Goal: Information Seeking & Learning: Learn about a topic

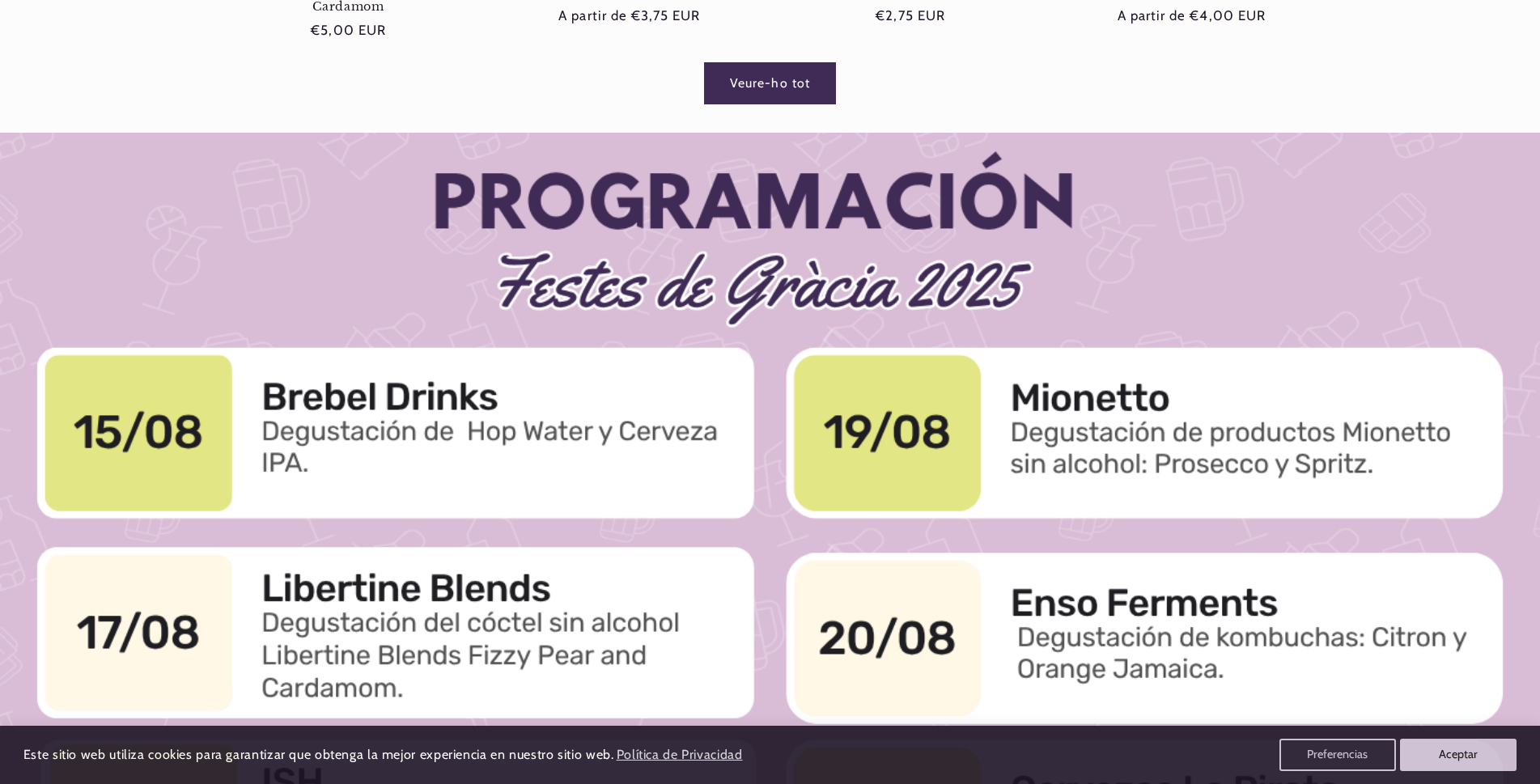
click at [795, 89] on link "Veure-ho tot" at bounding box center [770, 82] width 131 height 40
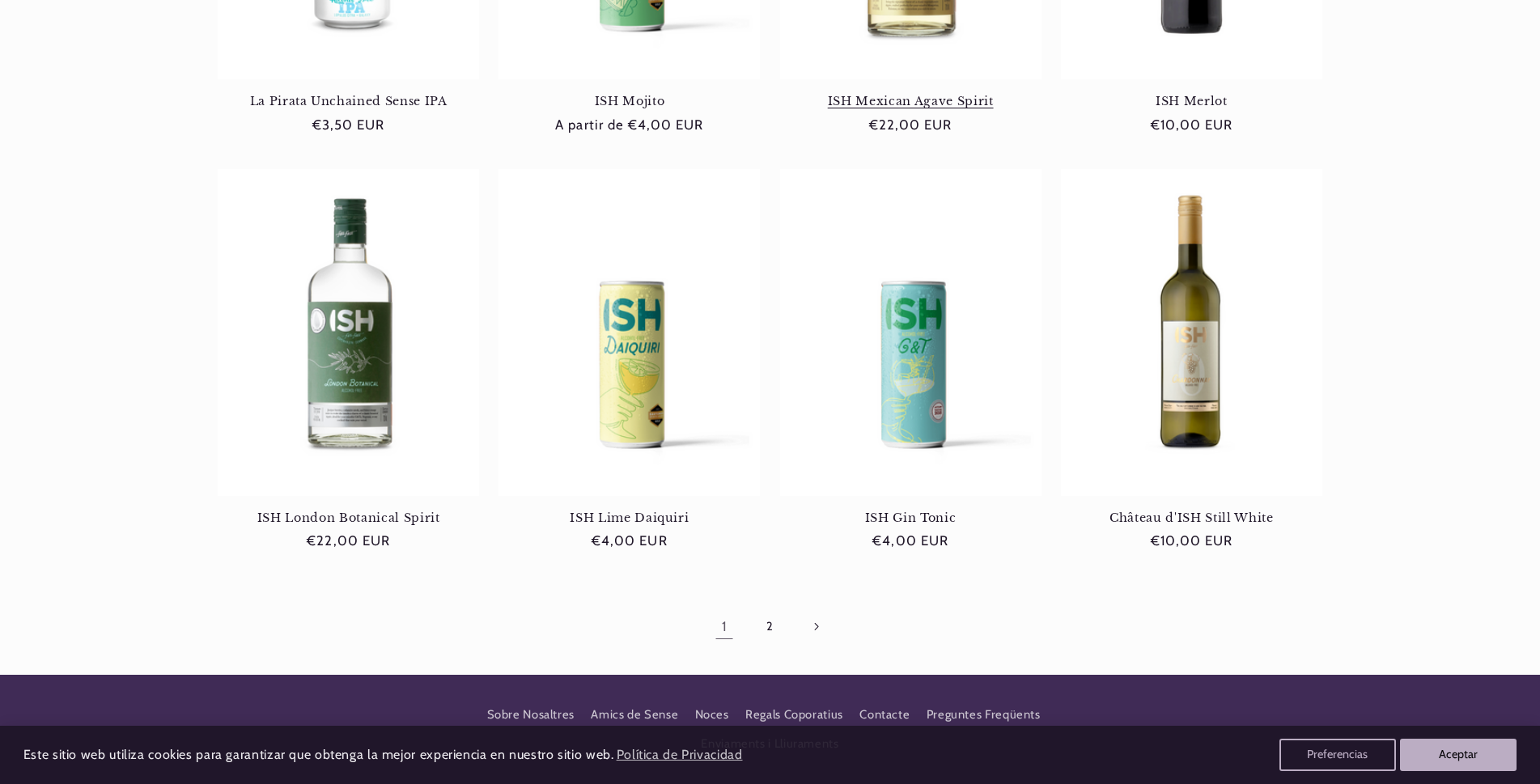
scroll to position [1456, 0]
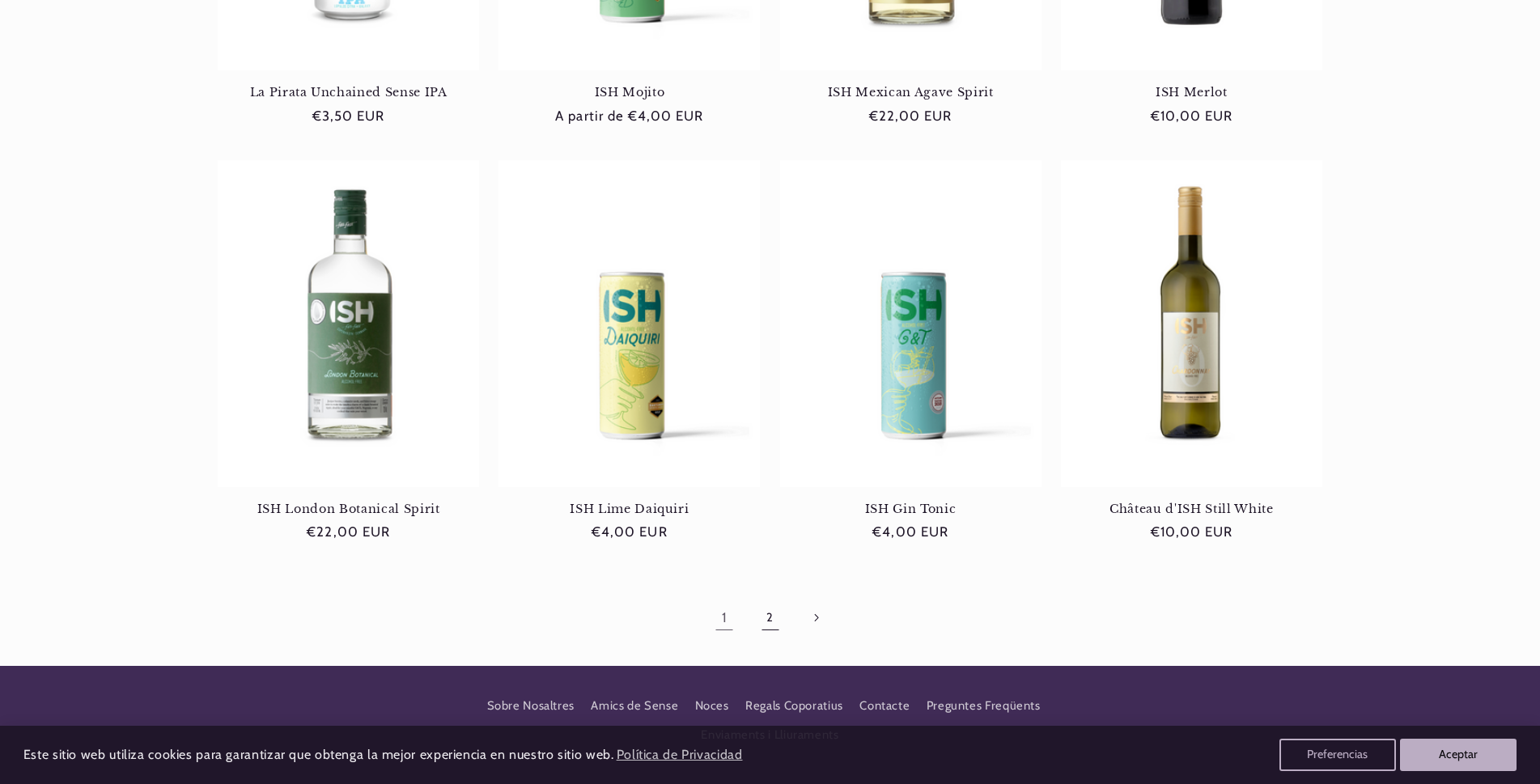
click at [769, 599] on link "2" at bounding box center [770, 617] width 37 height 37
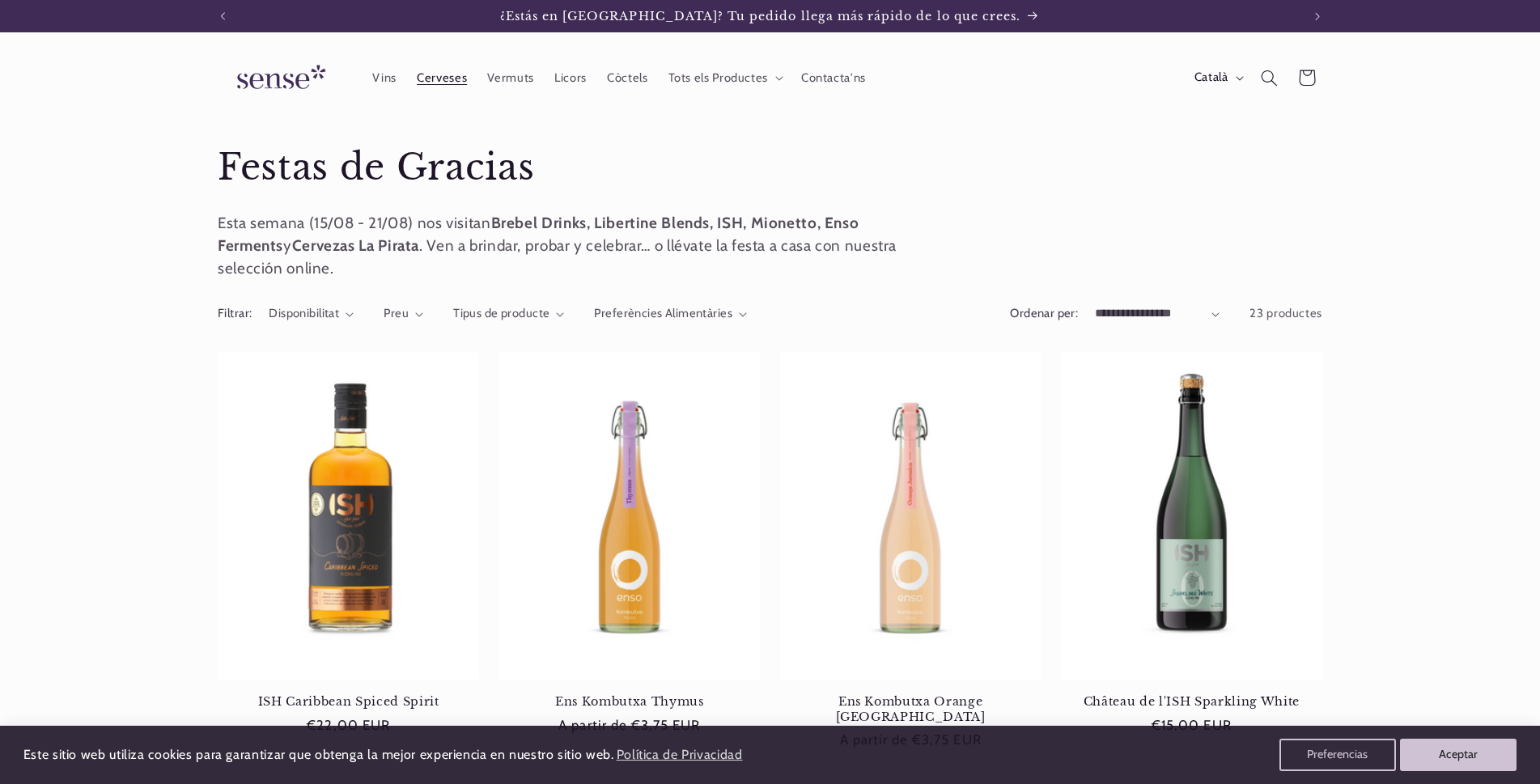
click at [437, 78] on span "Cerveses" at bounding box center [442, 78] width 50 height 16
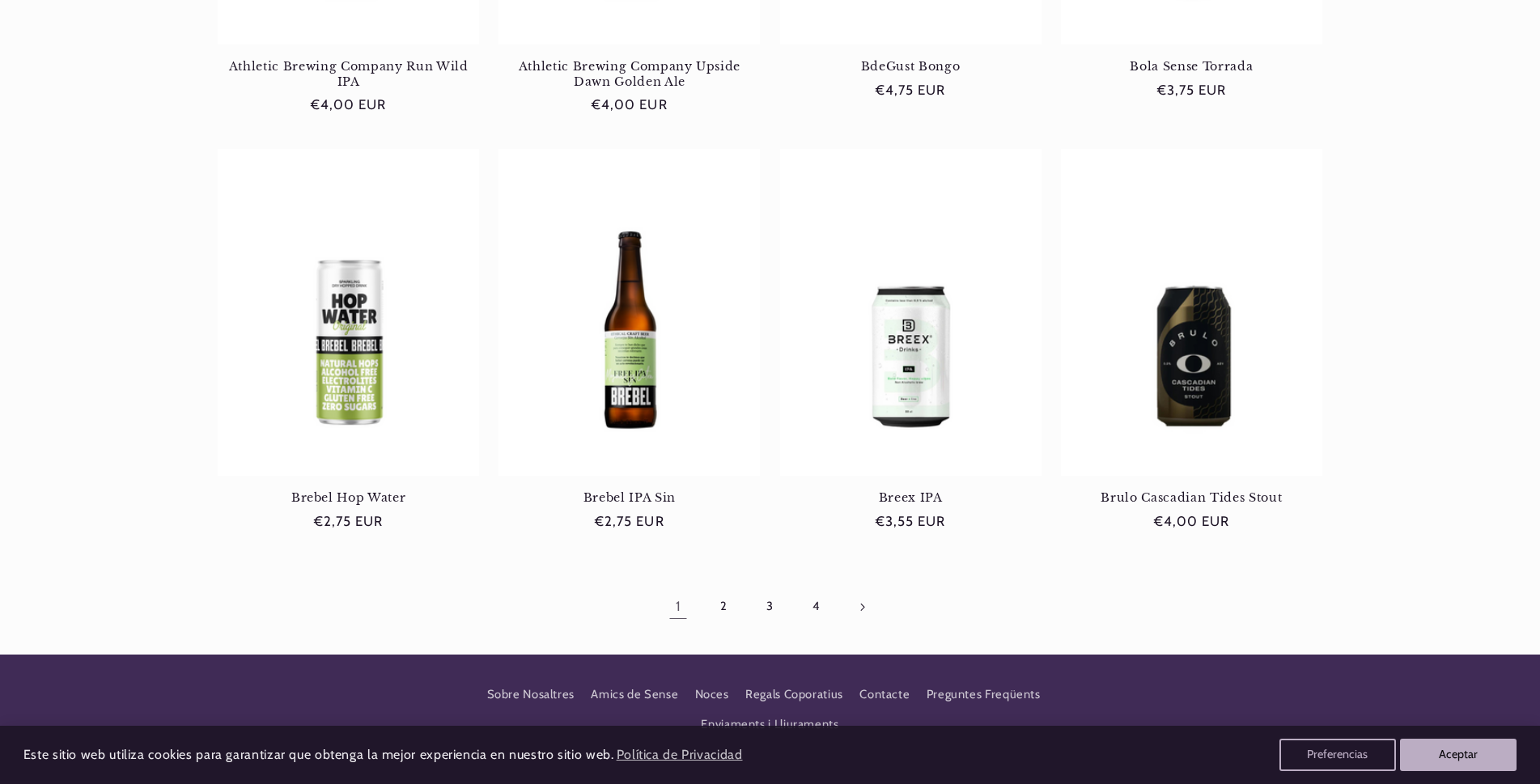
scroll to position [1601, 0]
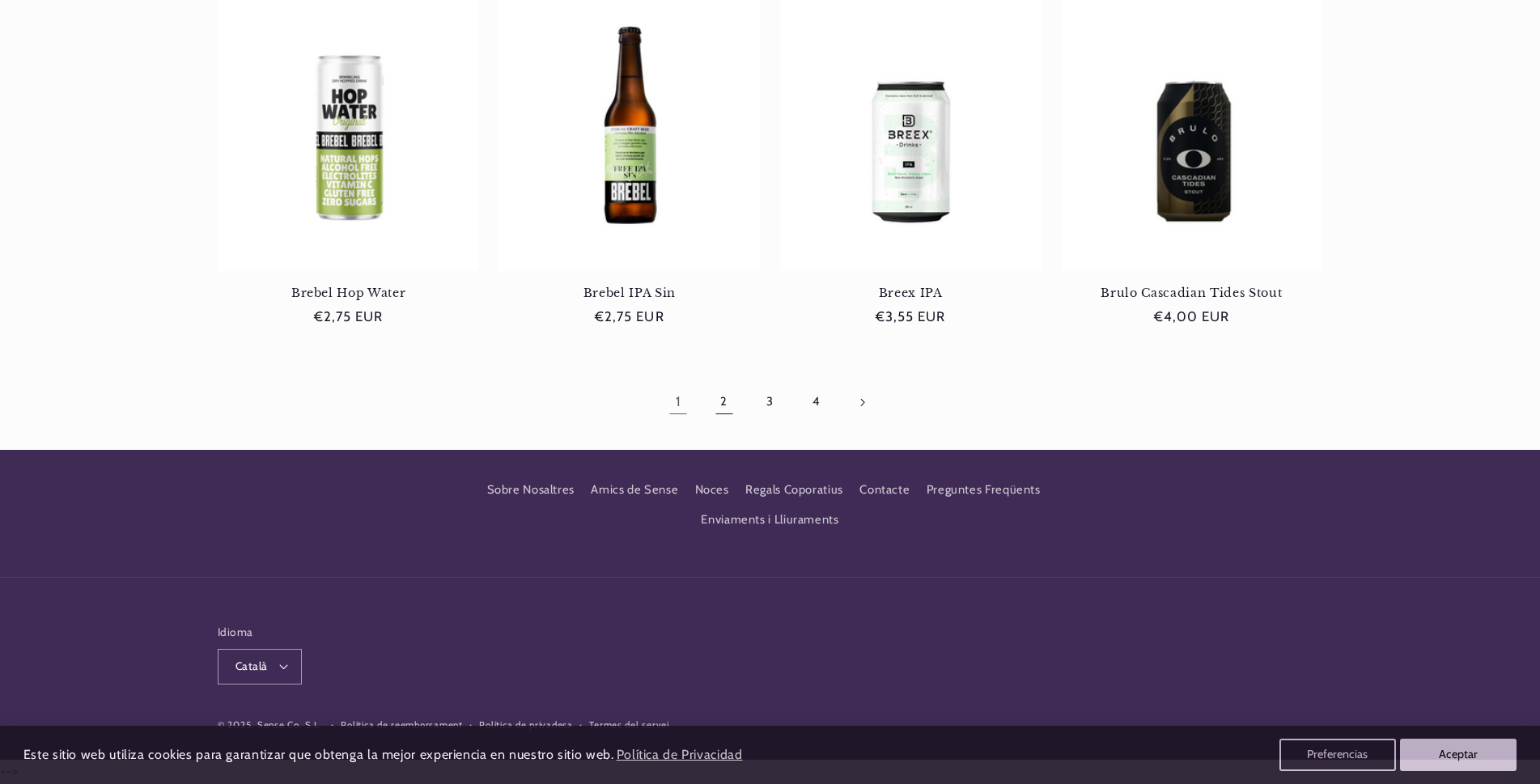
click at [721, 402] on link "2" at bounding box center [724, 402] width 37 height 37
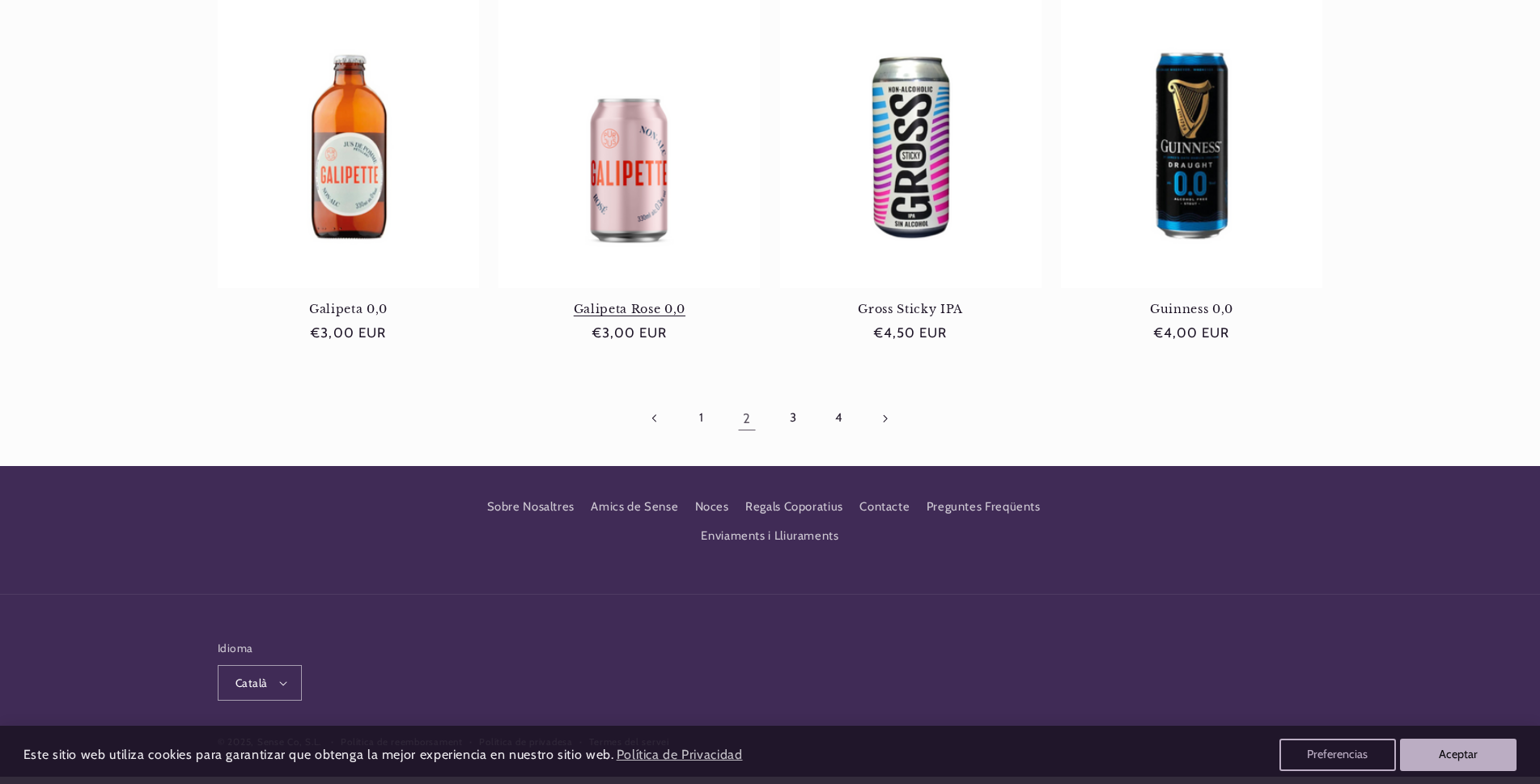
scroll to position [1573, 0]
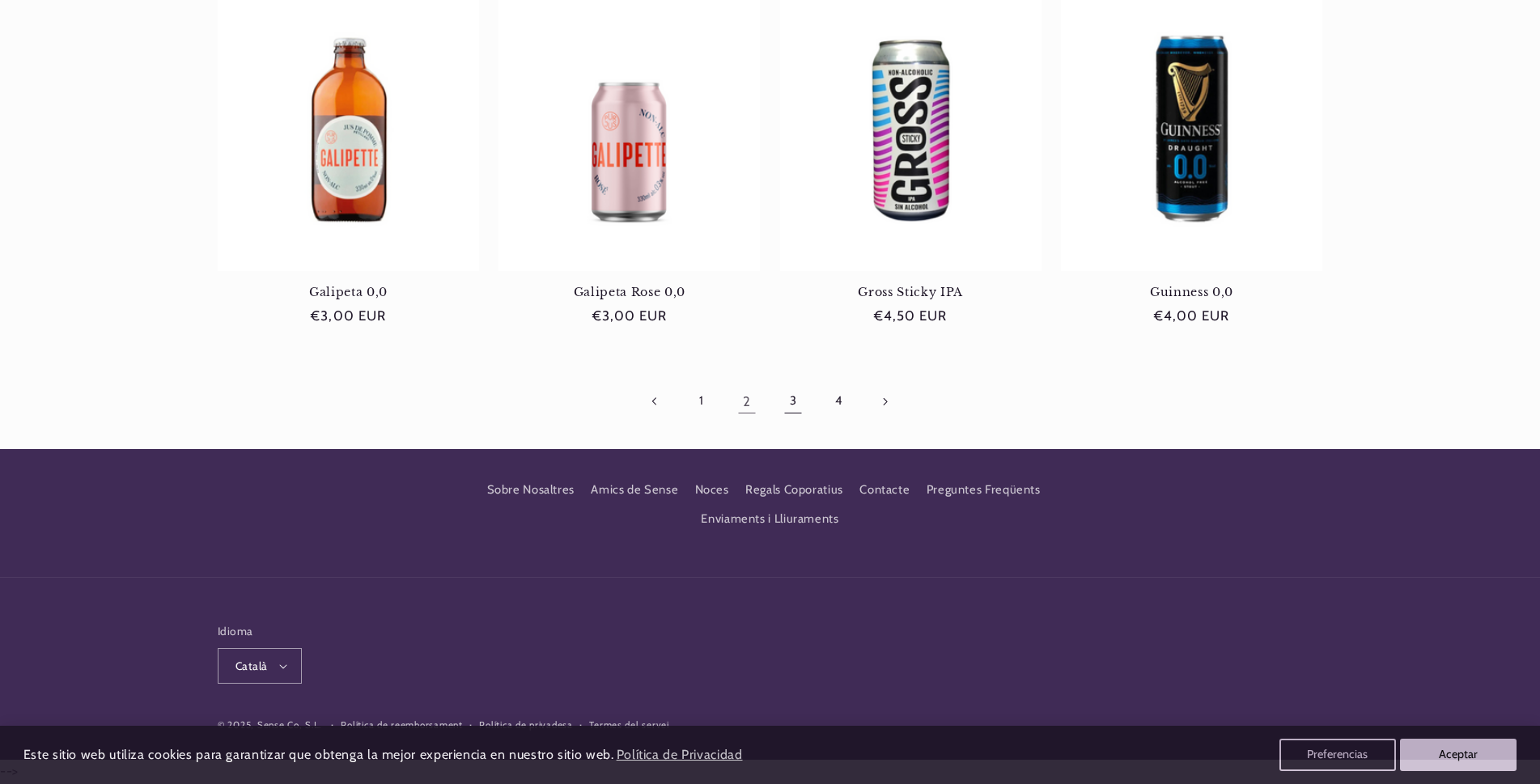
click at [789, 402] on link "3" at bounding box center [793, 401] width 37 height 37
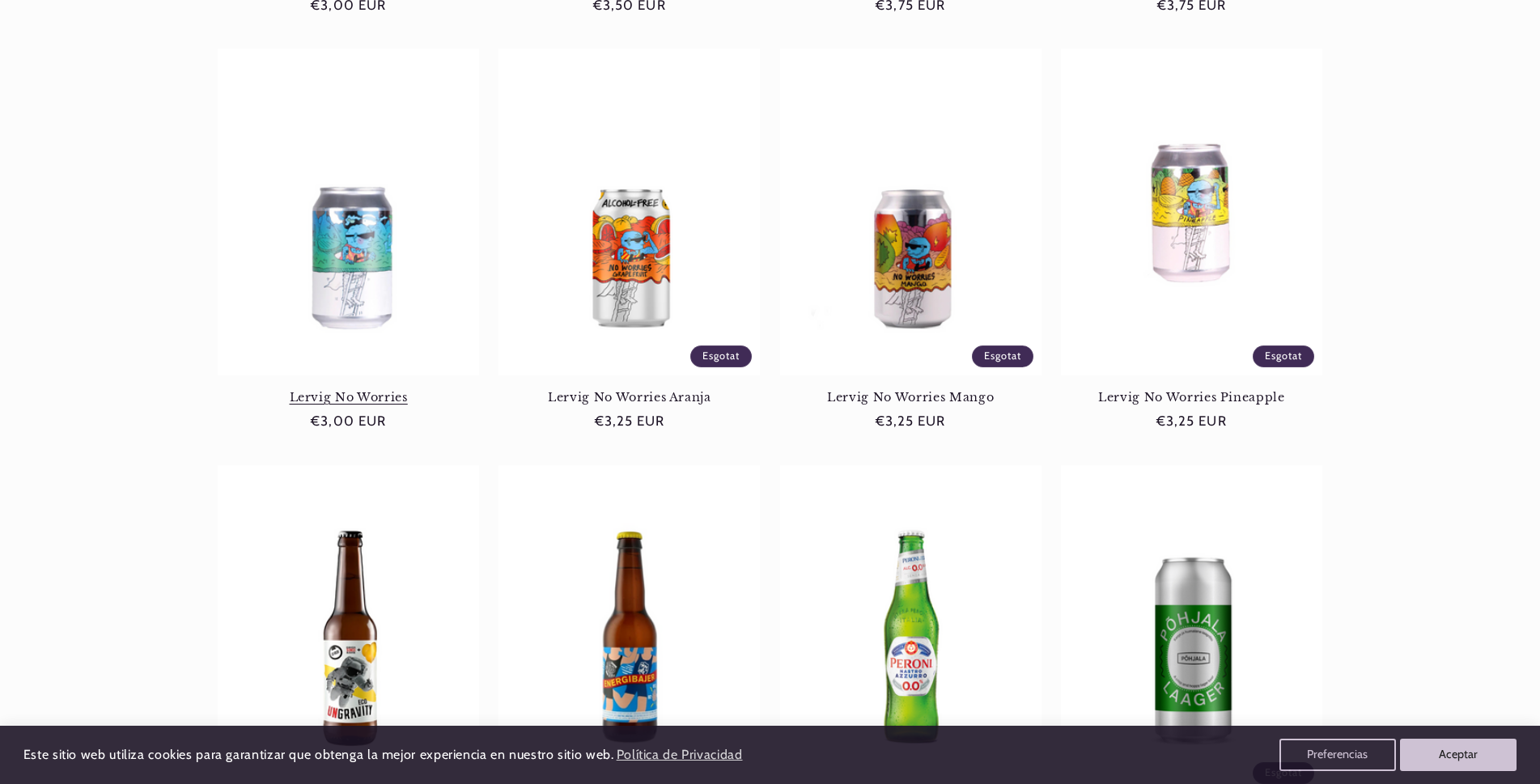
scroll to position [0, 1078]
click at [401, 395] on link "Lervig No Worries" at bounding box center [348, 397] width 261 height 15
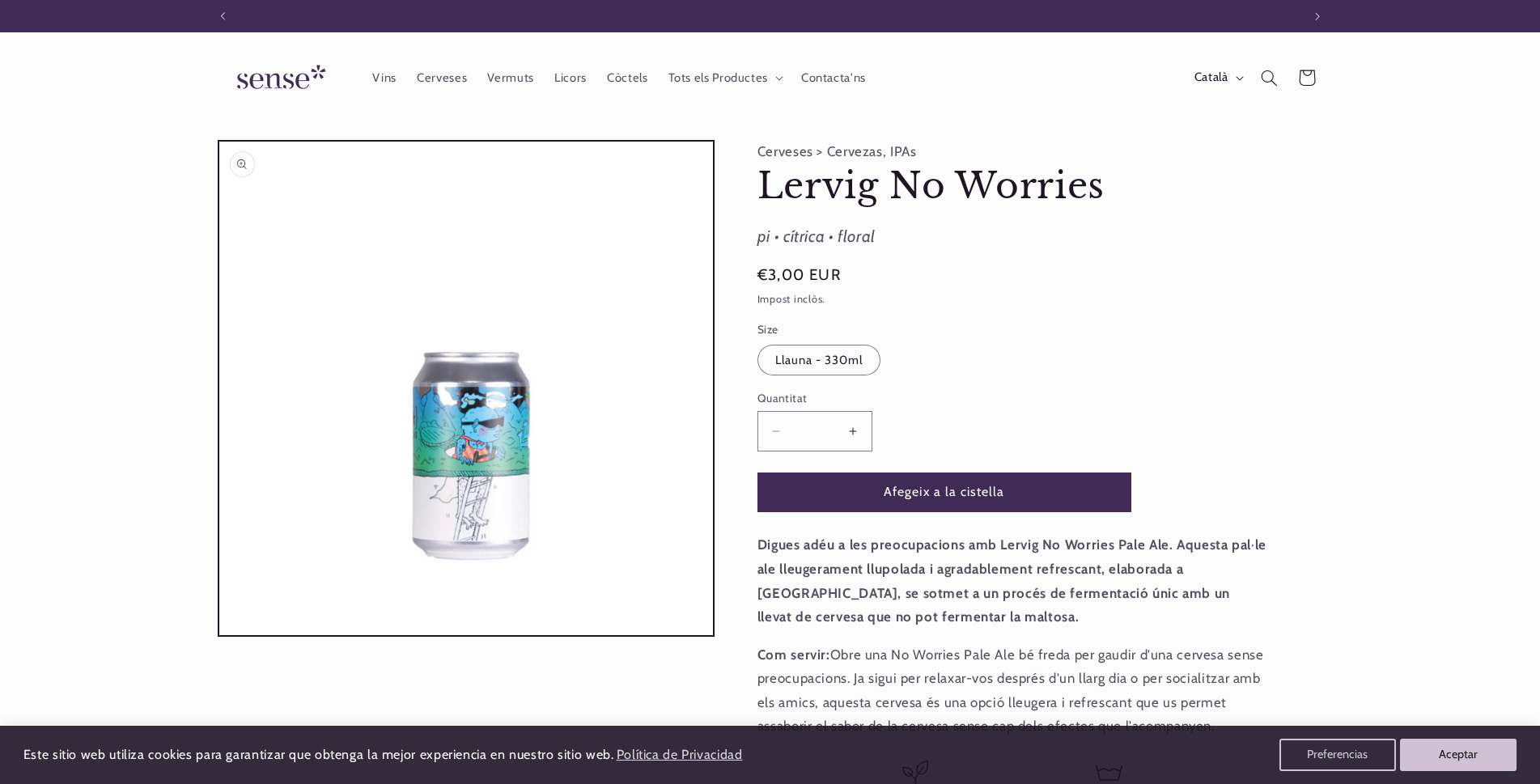
scroll to position [0, 1078]
click at [581, 81] on span "Licors" at bounding box center [570, 78] width 32 height 16
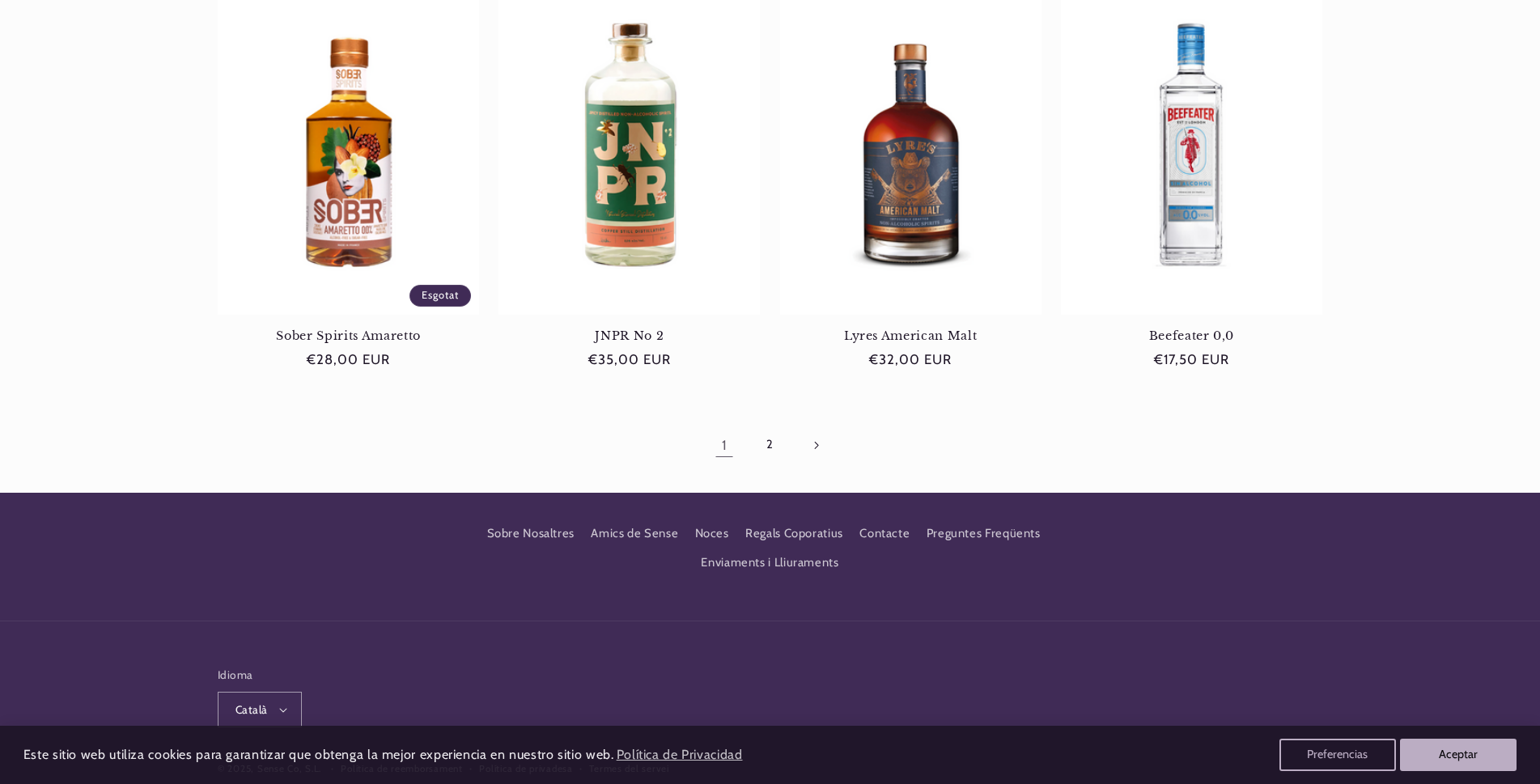
scroll to position [1537, 0]
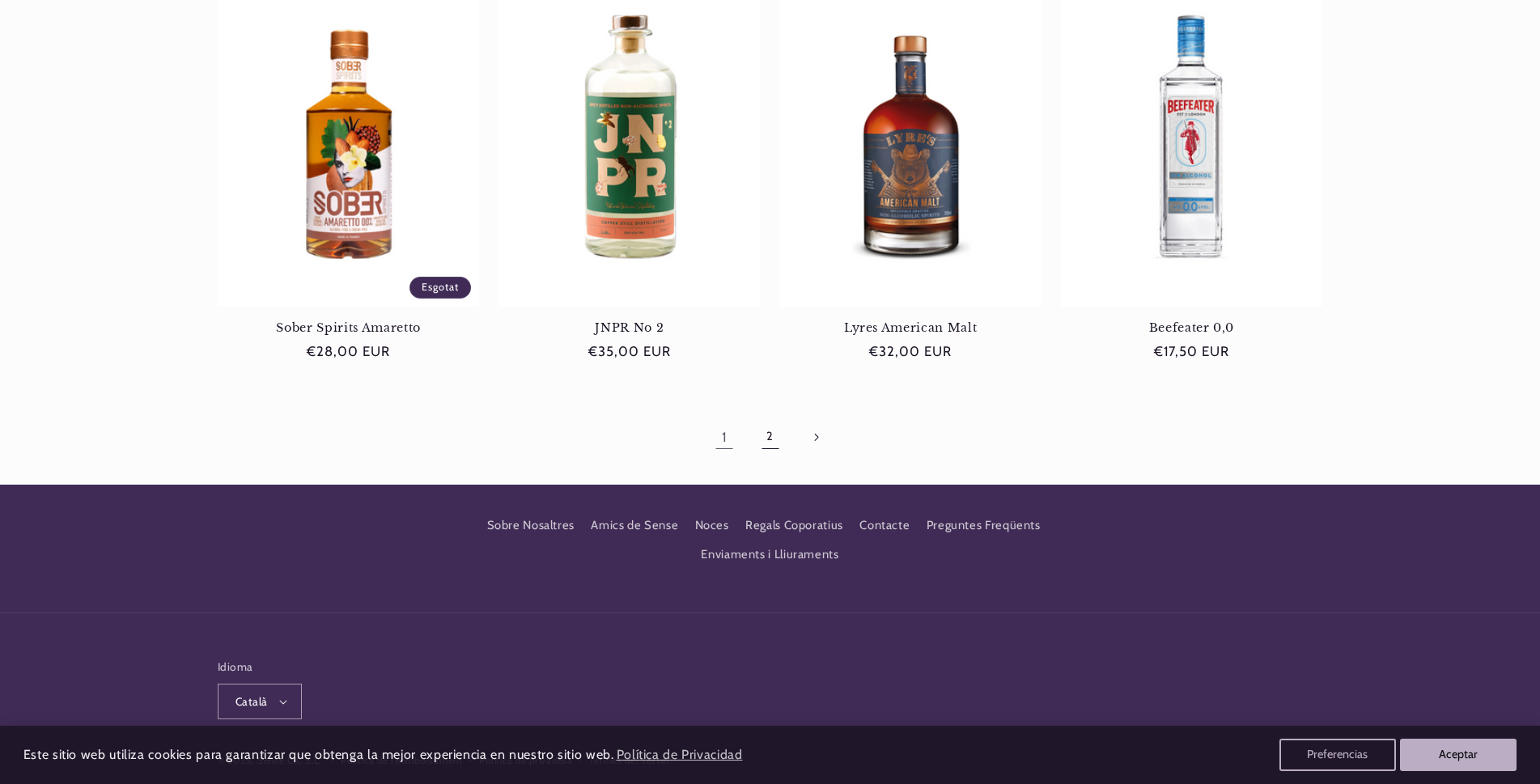
click at [771, 442] on link "2" at bounding box center [770, 437] width 37 height 37
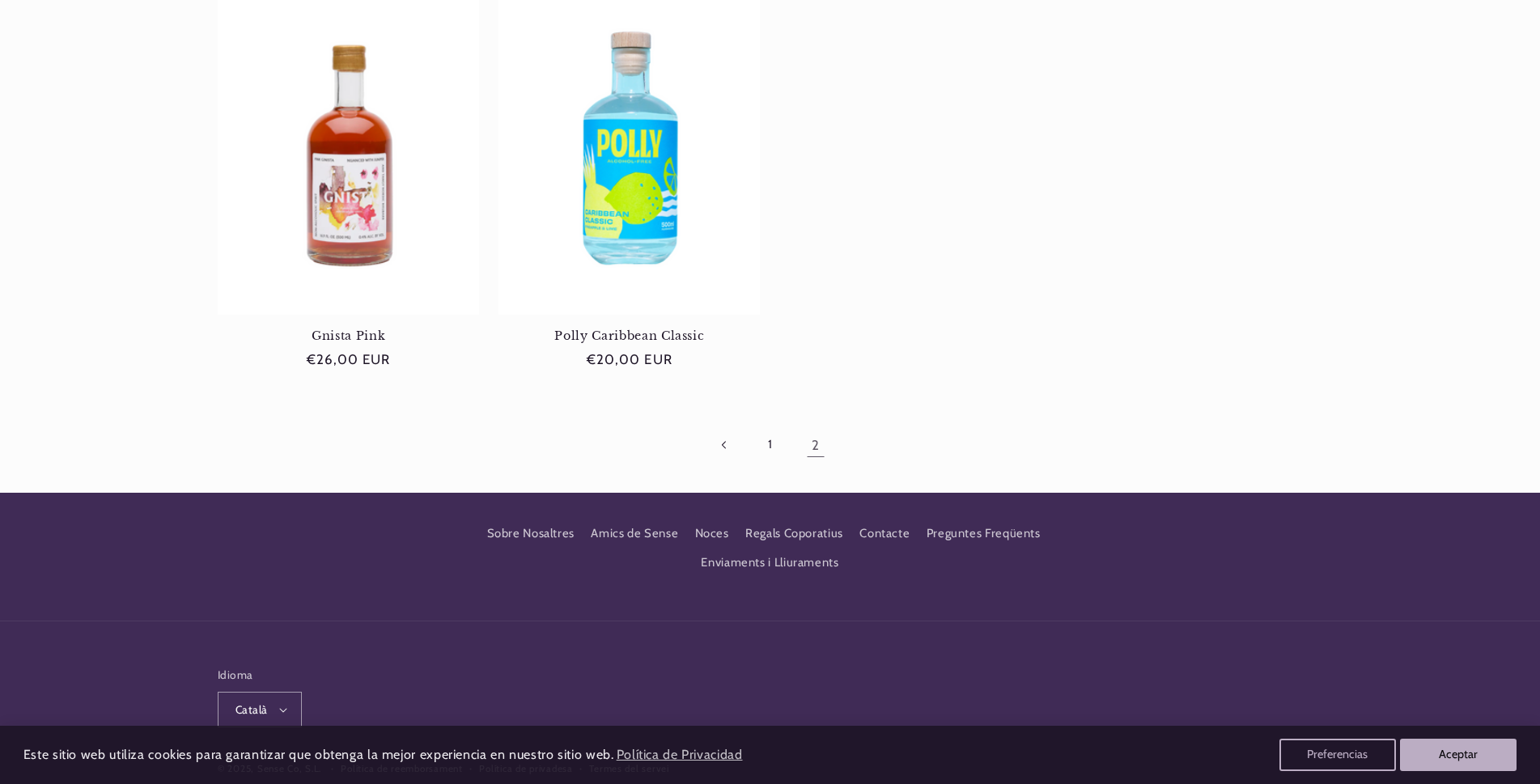
scroll to position [1537, 0]
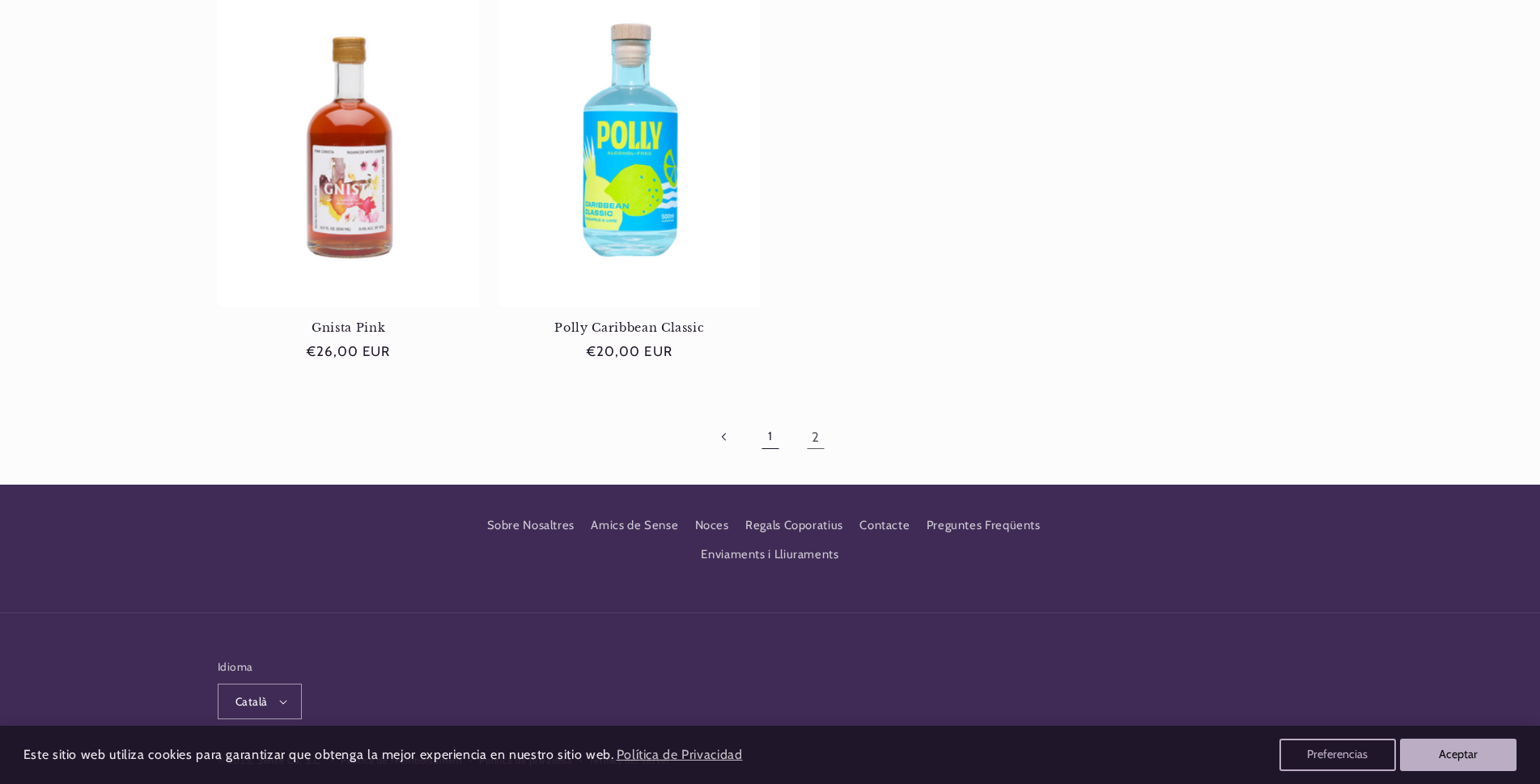
click at [772, 438] on link "1" at bounding box center [770, 437] width 37 height 37
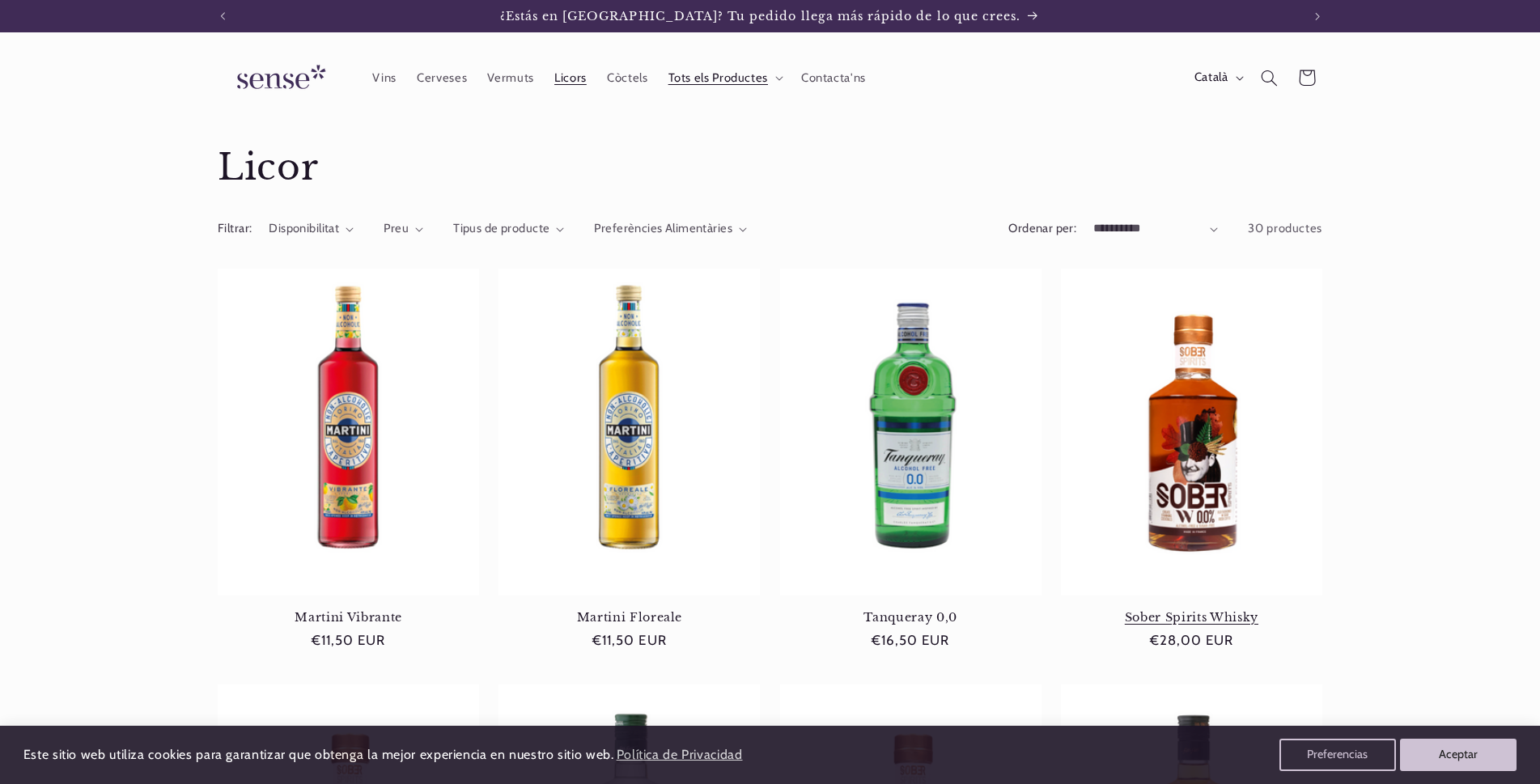
click at [1208, 616] on link "Sober Spirits Whisky" at bounding box center [1192, 617] width 261 height 15
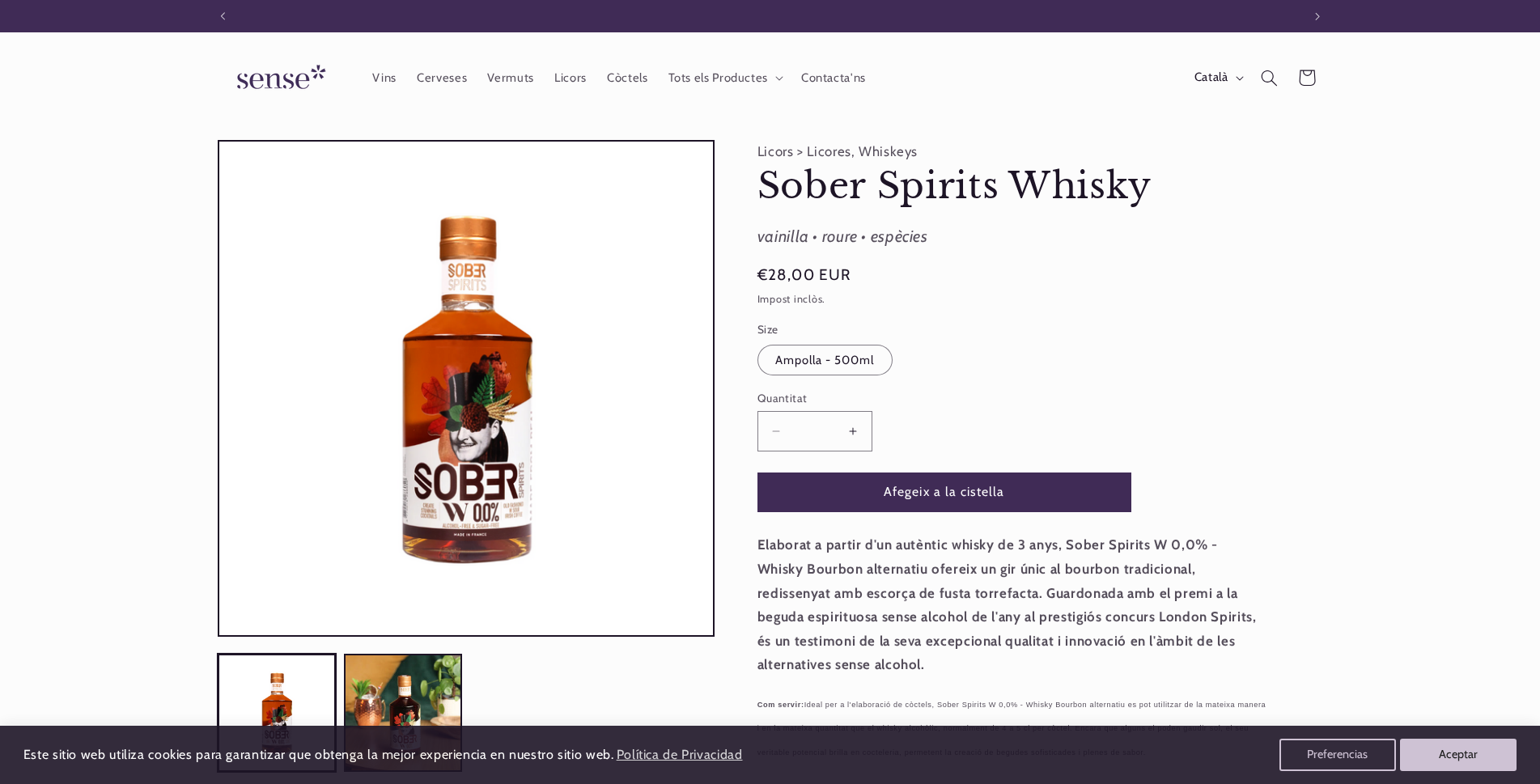
scroll to position [0, 1078]
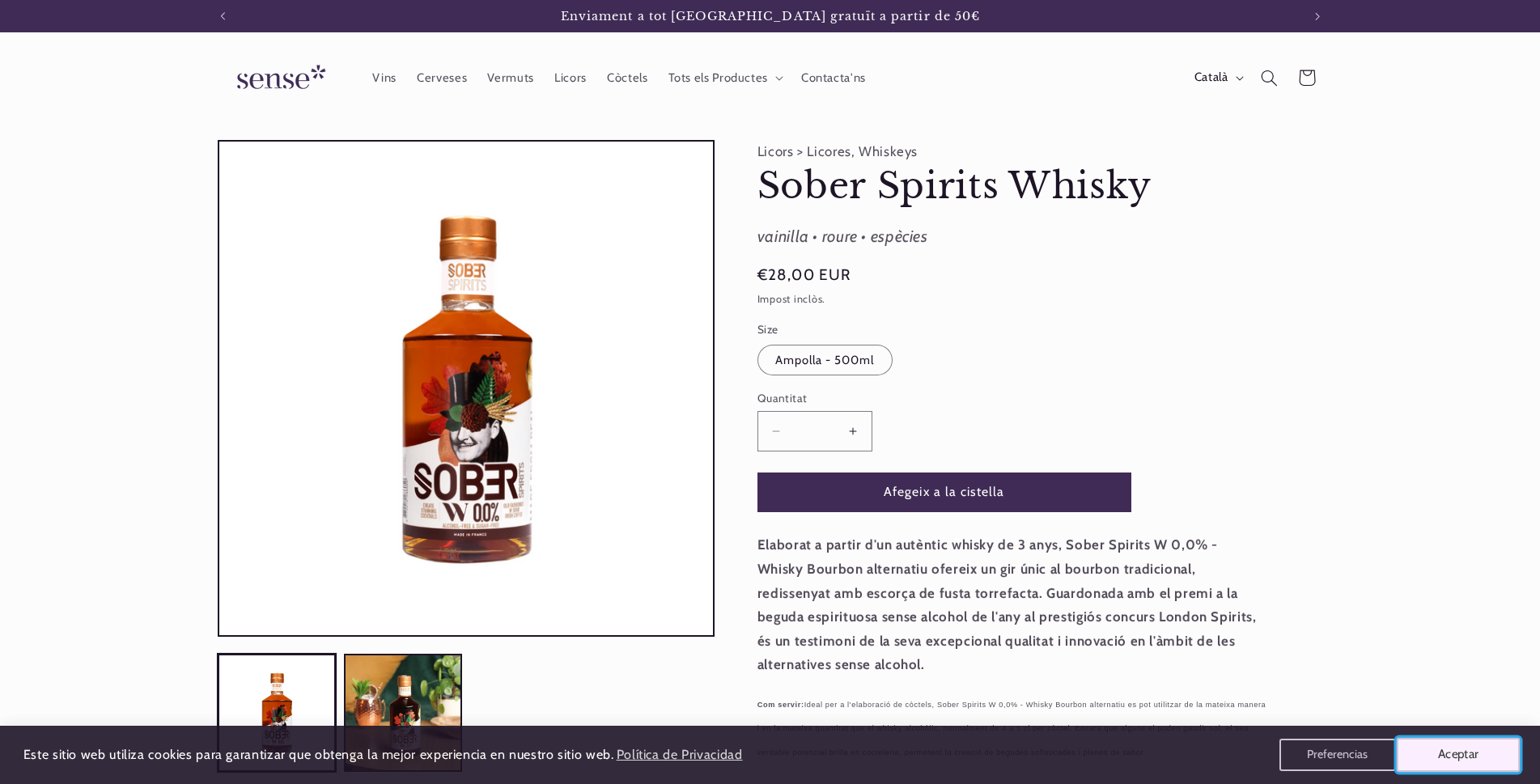
click at [1443, 754] on button "Aceptar" at bounding box center [1459, 754] width 124 height 34
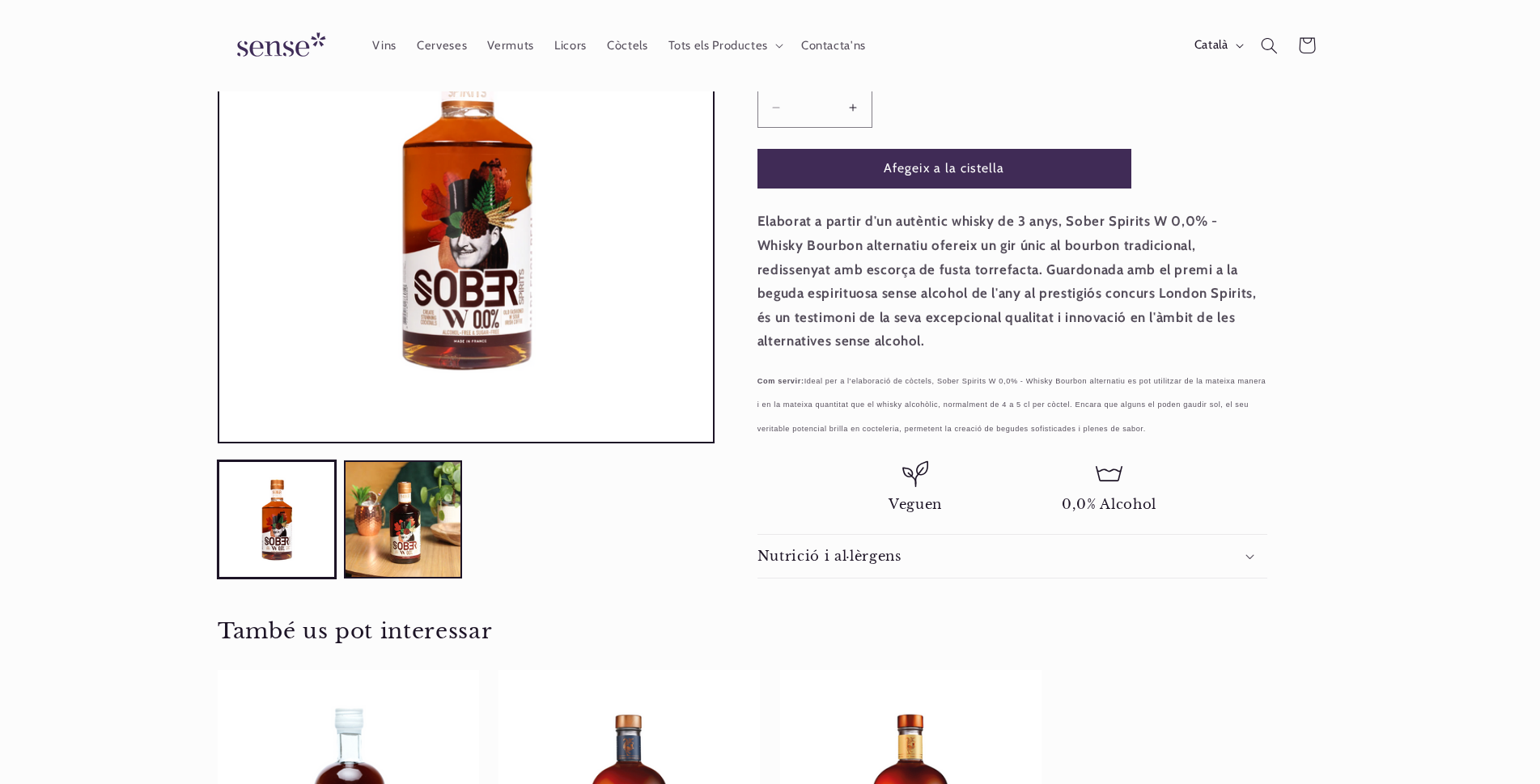
scroll to position [0, 0]
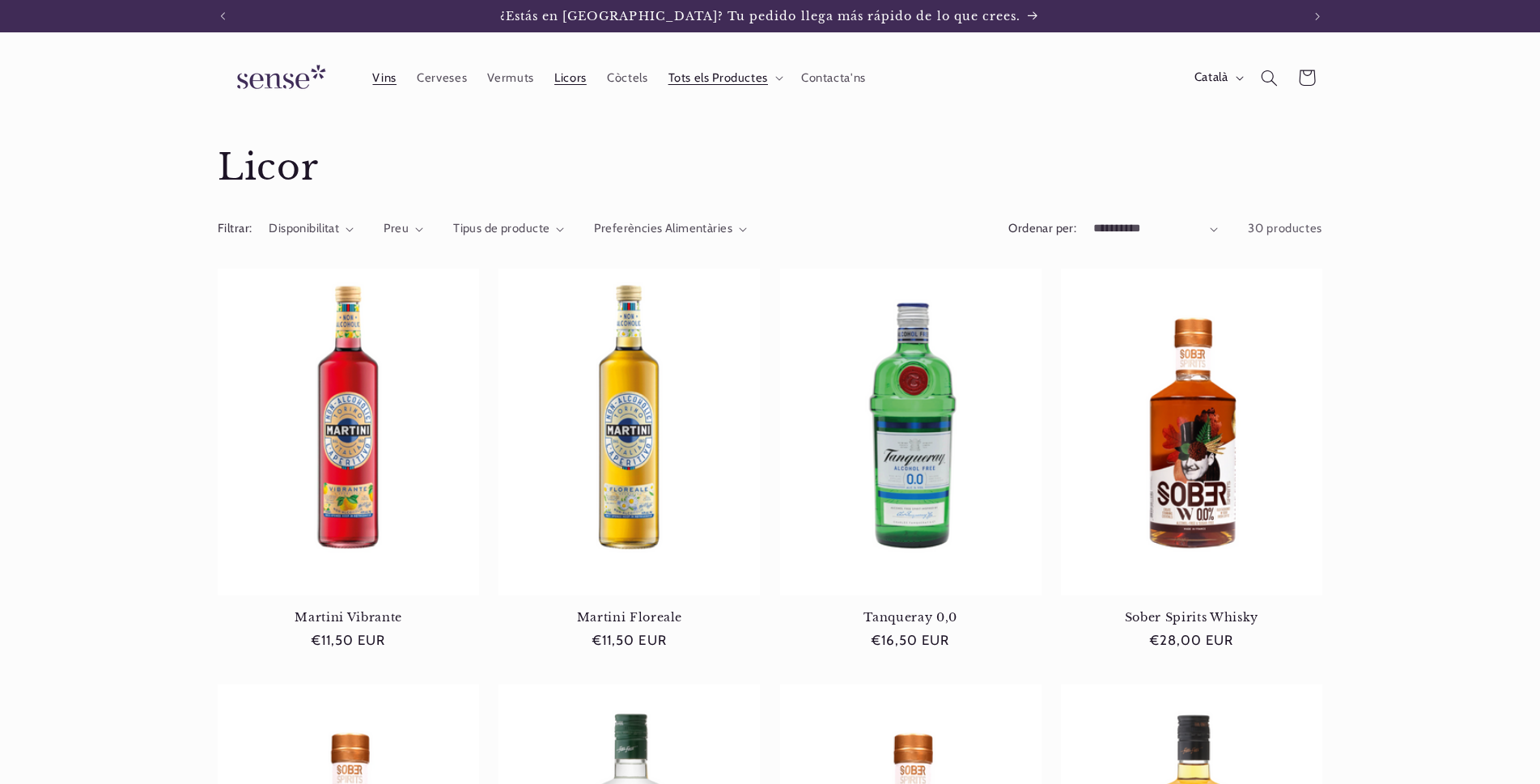
click at [388, 75] on span "Vins" at bounding box center [384, 78] width 24 height 16
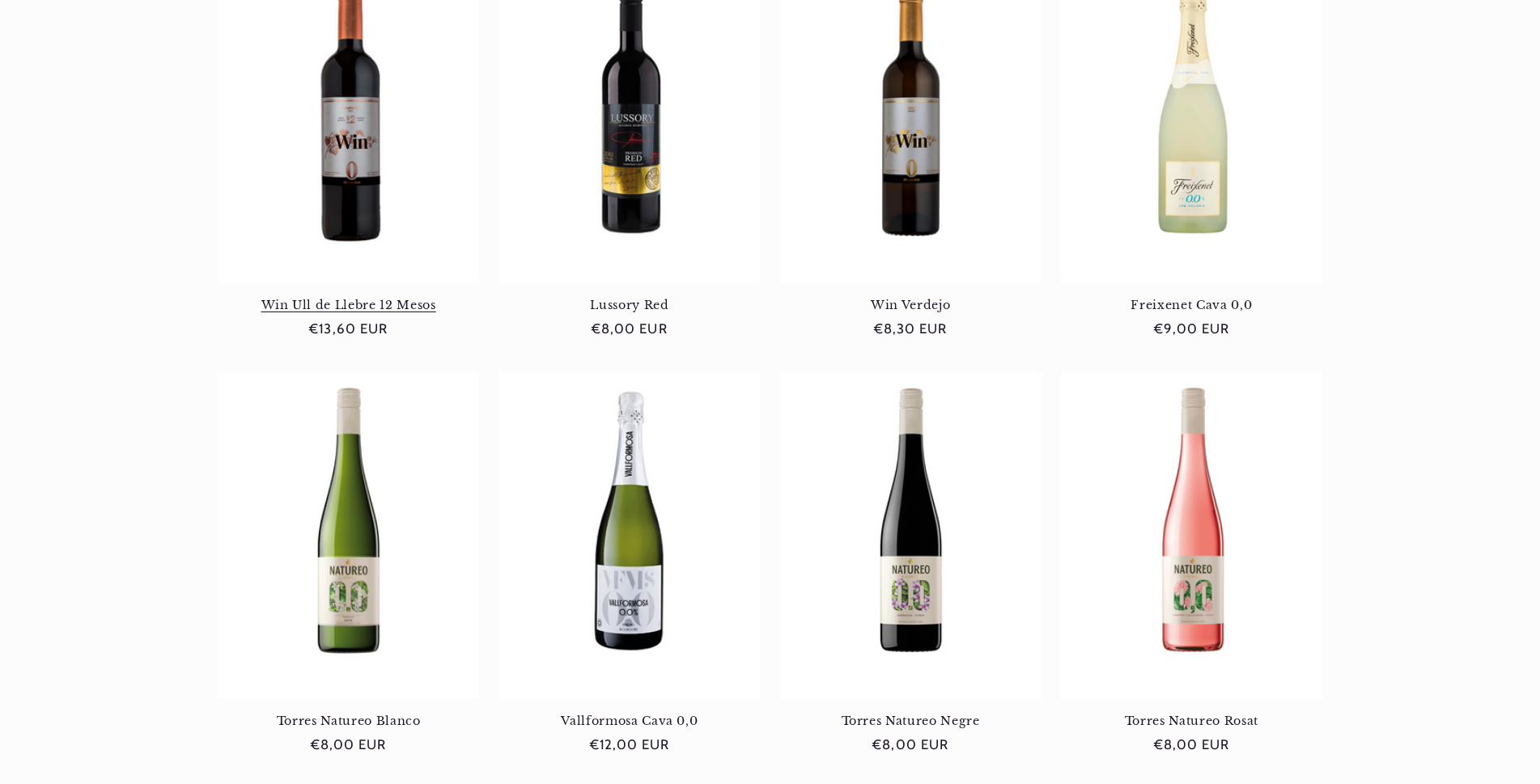
scroll to position [0, 1078]
click at [366, 305] on link "Win Ull de Llebre 12 Mesos" at bounding box center [348, 305] width 261 height 15
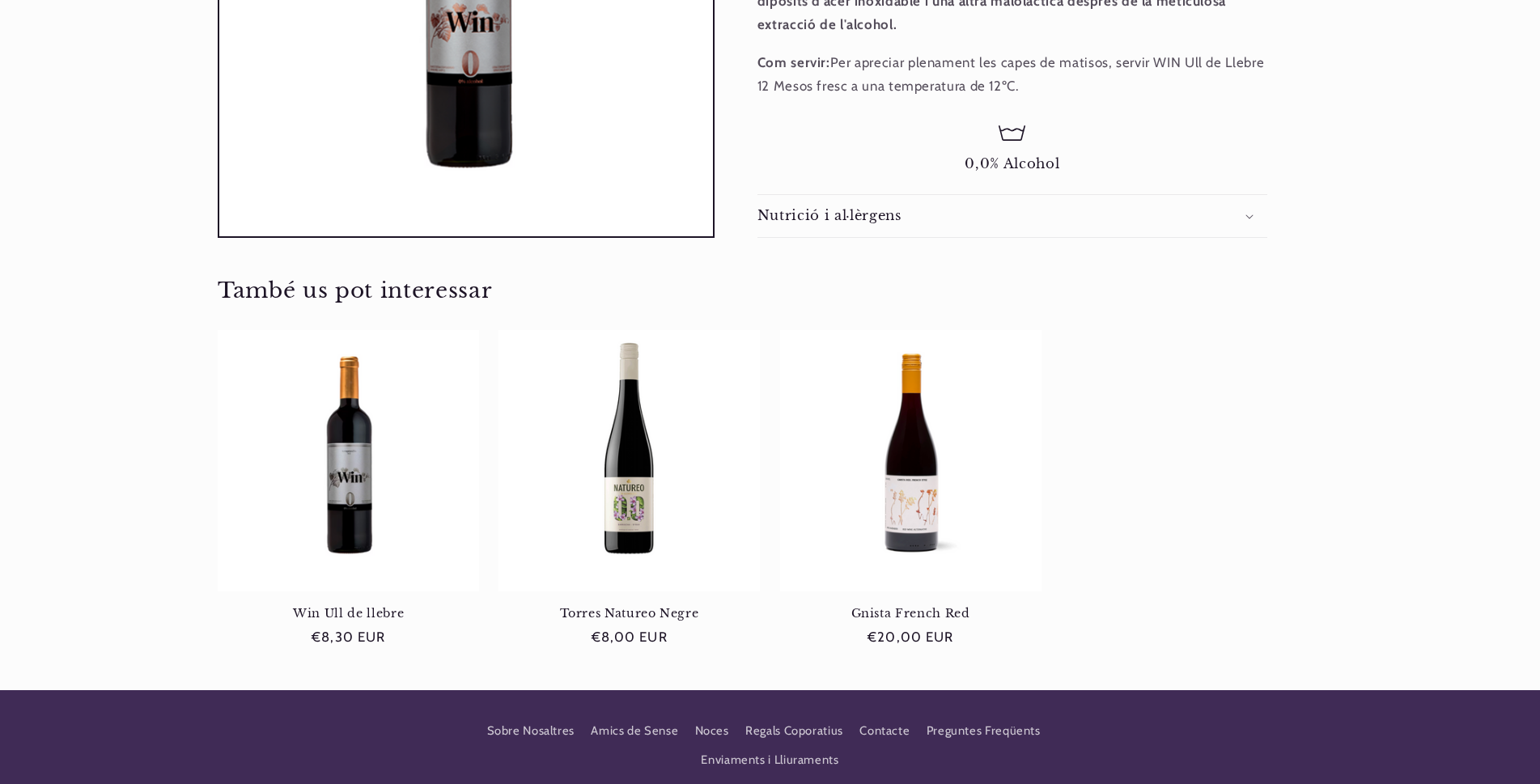
scroll to position [728, 0]
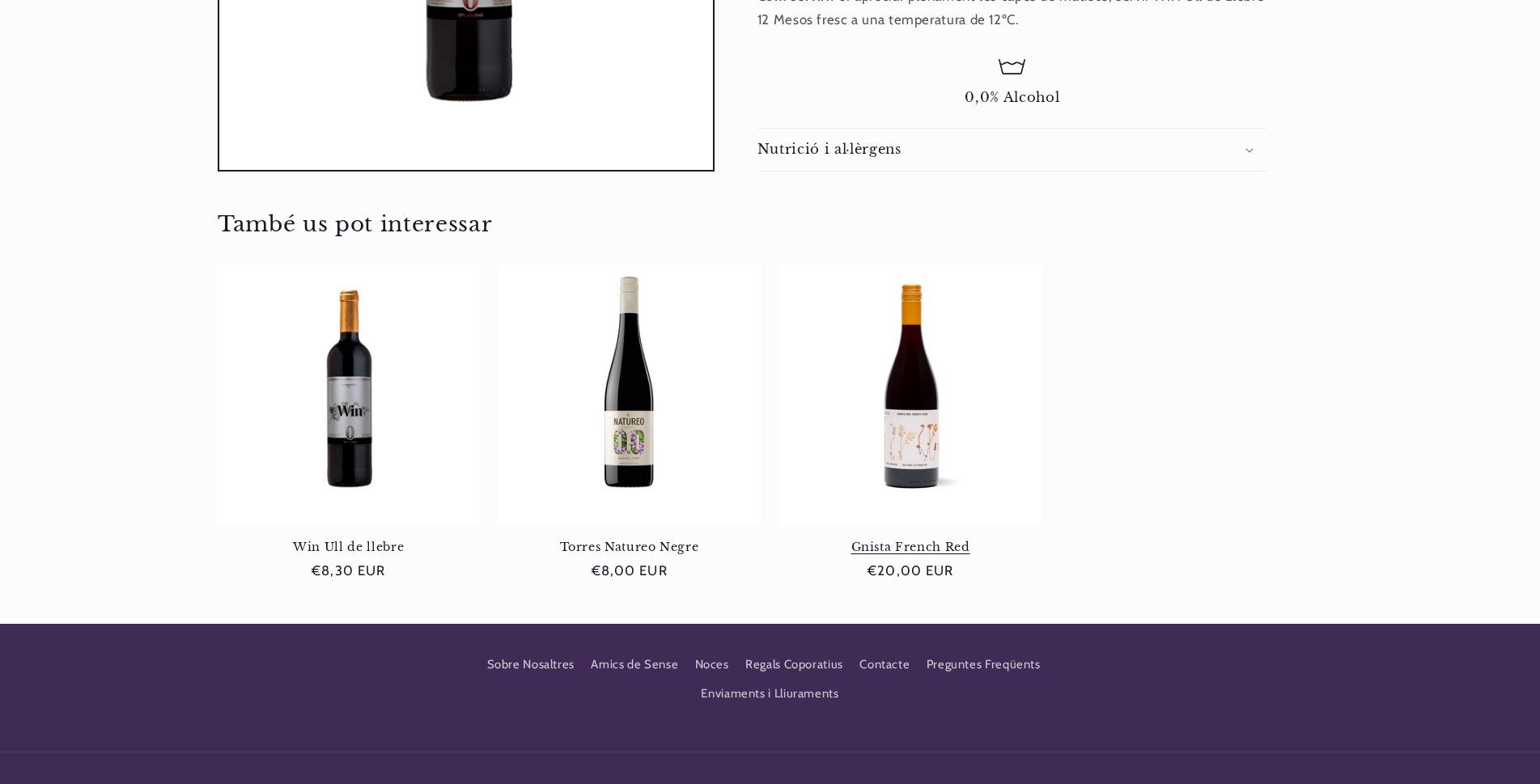
click at [936, 548] on link "Gnista French Red" at bounding box center [910, 547] width 261 height 15
